Goal: Information Seeking & Learning: Check status

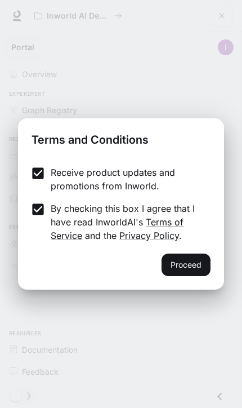
click at [184, 266] on button "Proceed" at bounding box center [186, 264] width 49 height 23
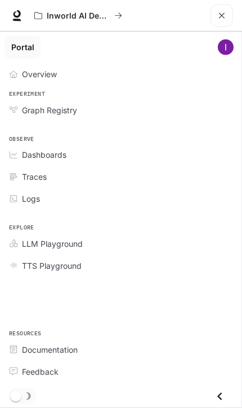
scroll to position [228, 0]
click at [111, 21] on button "Inworld AI Demos" at bounding box center [78, 16] width 98 height 23
click at [69, 68] on link "Overview" at bounding box center [121, 74] width 233 height 20
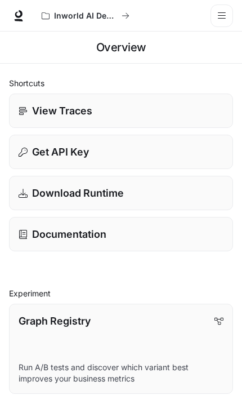
click at [104, 122] on link "View Traces" at bounding box center [121, 110] width 224 height 34
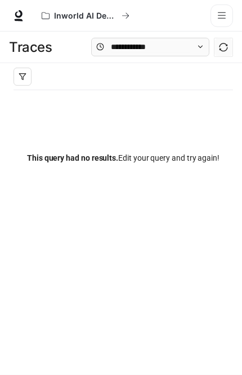
scroll to position [7, 0]
